Goal: Task Accomplishment & Management: Use online tool/utility

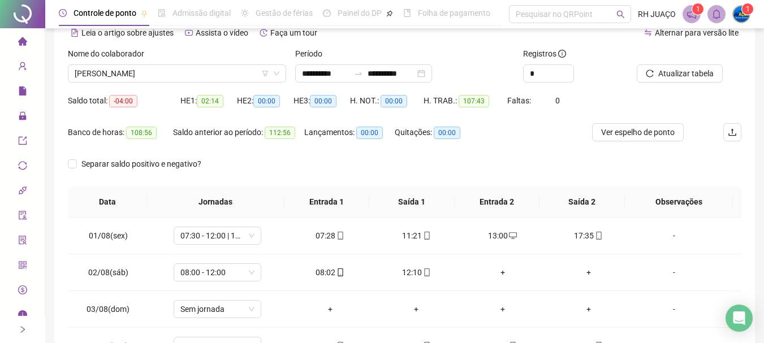
scroll to position [226, 0]
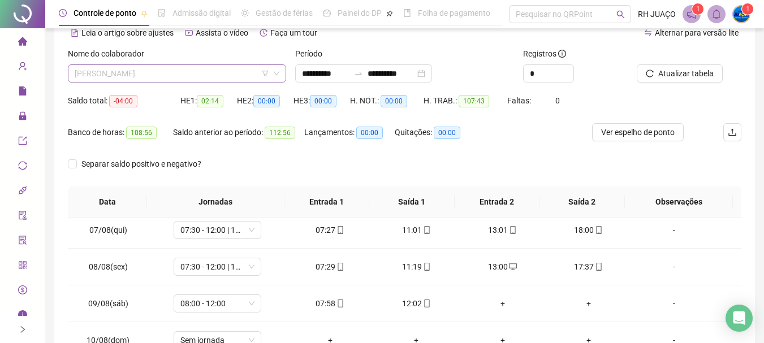
click at [234, 74] on span "[PERSON_NAME]" at bounding box center [177, 73] width 205 height 17
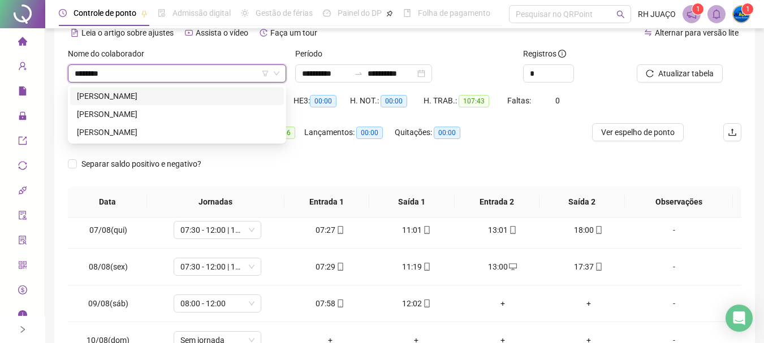
scroll to position [0, 0]
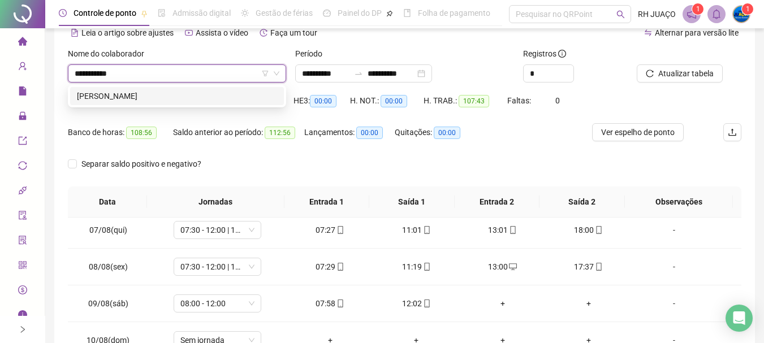
type input "**********"
click at [242, 100] on div "[PERSON_NAME]" at bounding box center [177, 96] width 200 height 12
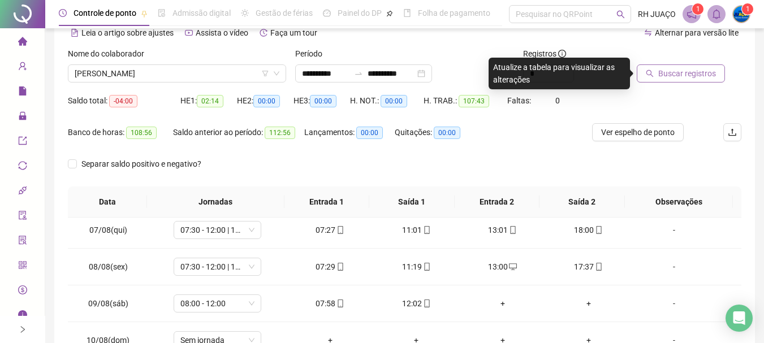
click at [681, 71] on span "Buscar registros" at bounding box center [688, 73] width 58 height 12
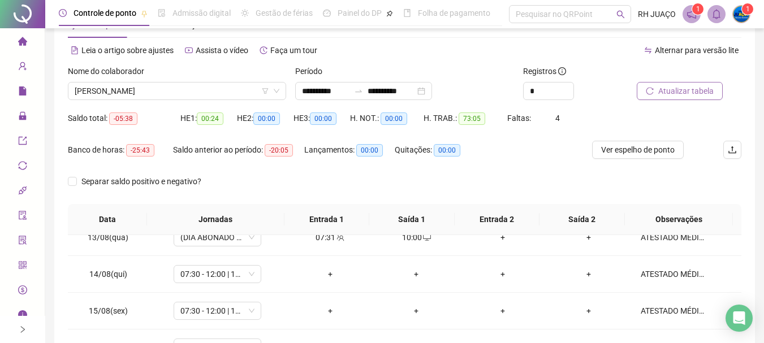
scroll to position [170, 0]
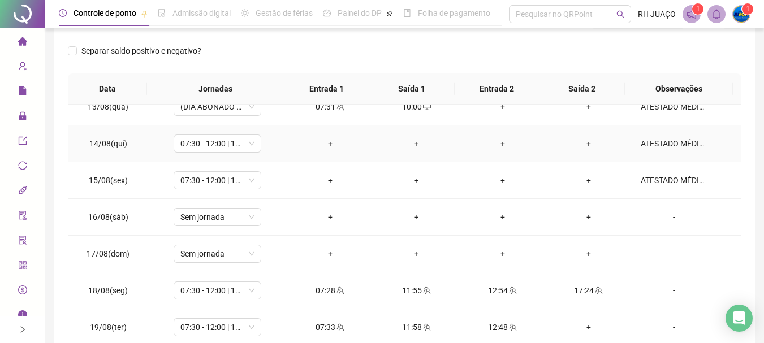
click at [644, 147] on div "ATESTADO MÉDICO" at bounding box center [674, 143] width 67 height 12
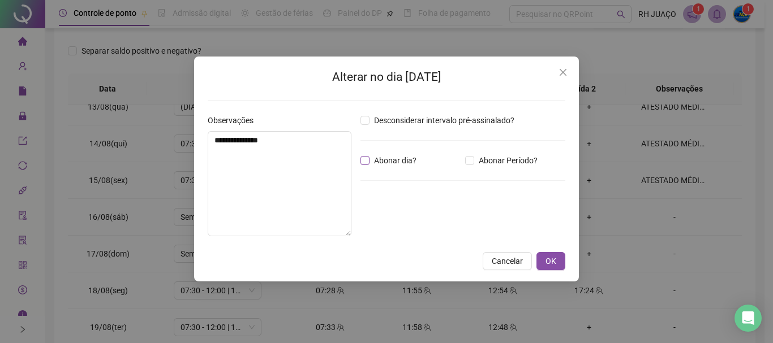
click at [379, 164] on span "Abonar dia?" at bounding box center [394, 160] width 51 height 12
click at [552, 263] on span "OK" at bounding box center [550, 261] width 11 height 12
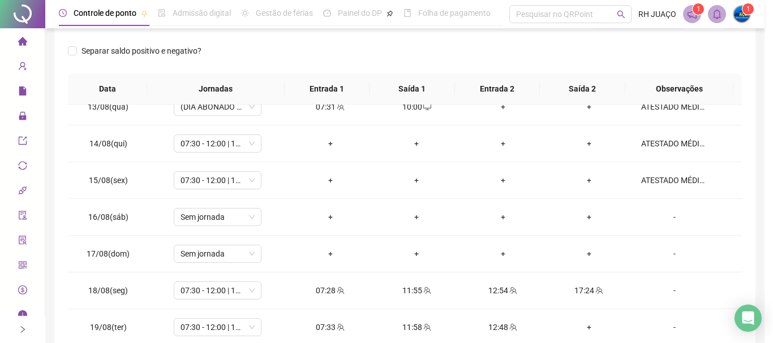
click at [562, 174] on body "**********" at bounding box center [382, 1] width 764 height 343
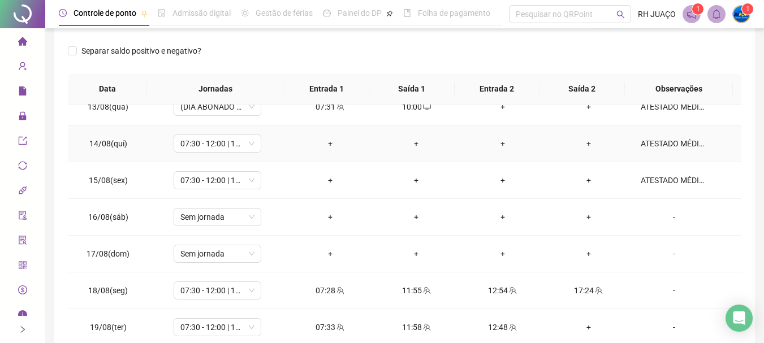
click at [664, 147] on div "ATESTADO MÉDICO" at bounding box center [674, 143] width 67 height 12
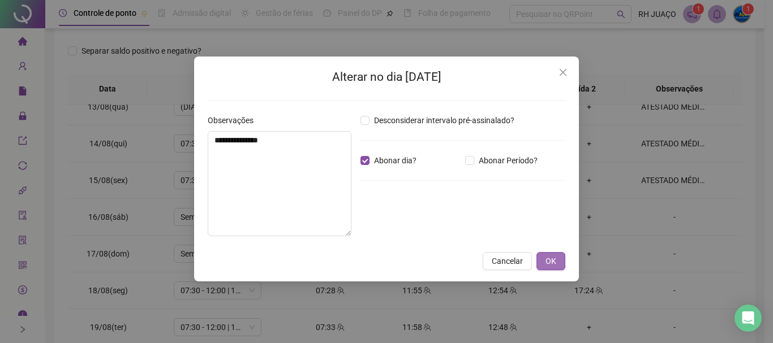
click at [547, 260] on span "OK" at bounding box center [550, 261] width 11 height 12
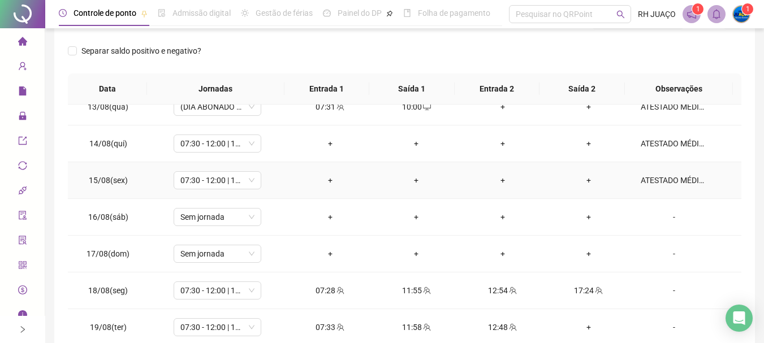
click at [667, 183] on div "ATESTADO MÉDICO" at bounding box center [674, 180] width 67 height 12
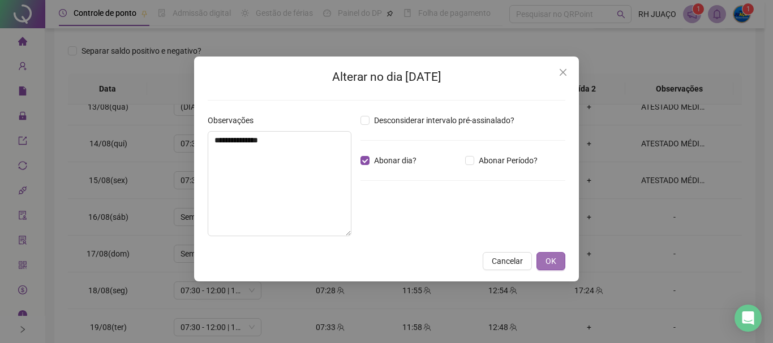
click at [554, 259] on span "OK" at bounding box center [550, 261] width 11 height 12
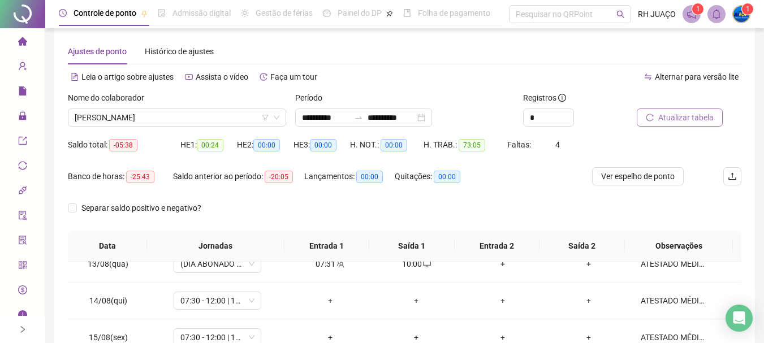
scroll to position [0, 0]
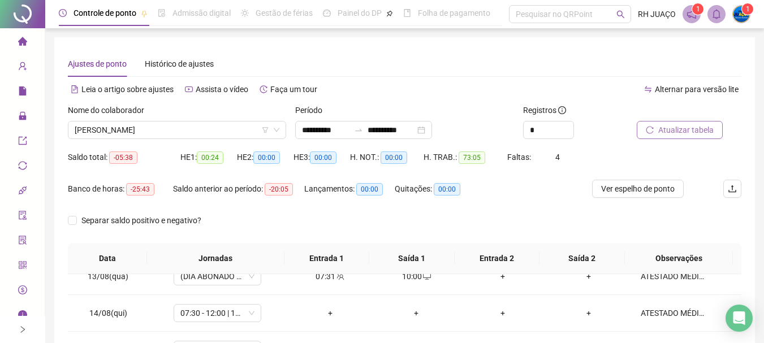
click at [679, 130] on span "Atualizar tabela" at bounding box center [686, 130] width 55 height 12
click at [670, 136] on button "Atualizar tabela" at bounding box center [680, 130] width 86 height 18
